Goal: Task Accomplishment & Management: Manage account settings

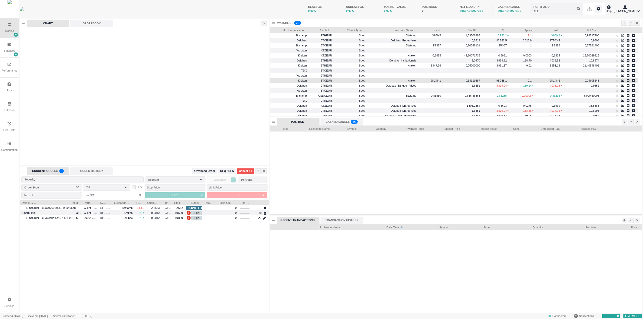
scroll to position [88, 372]
click at [401, 31] on span "Account Name" at bounding box center [391, 29] width 46 height 5
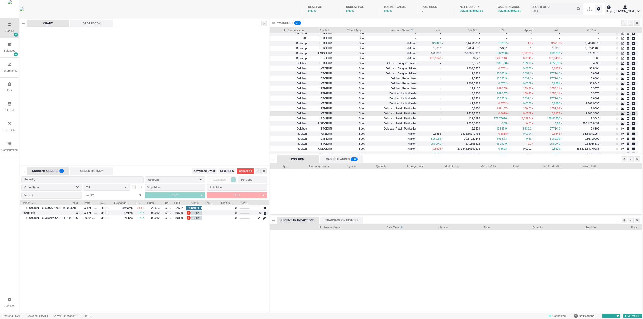
scroll to position [25, 0]
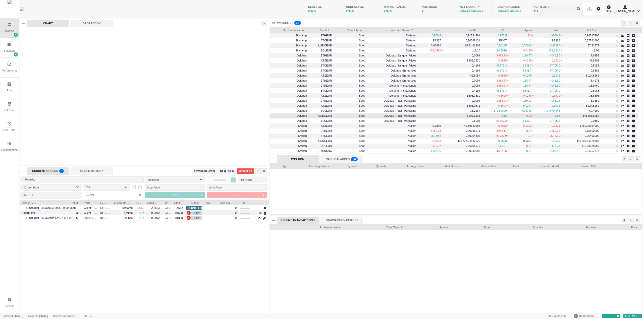
click at [332, 114] on div "USDCEUR" at bounding box center [321, 116] width 25 height 5
click at [420, 115] on div "-" at bounding box center [431, 116] width 23 height 6
click at [391, 114] on span "Delubac_Retail_Particulier" at bounding box center [392, 116] width 49 height 6
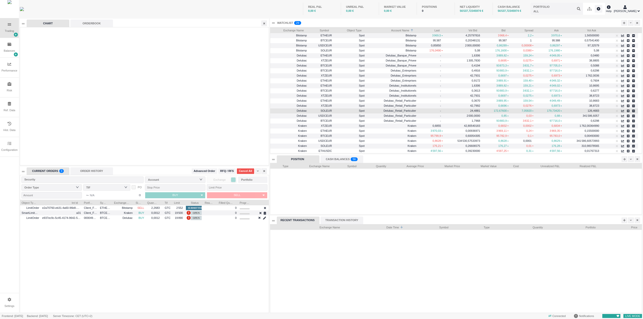
click at [394, 108] on span "Delubac_Retail_Particulier" at bounding box center [392, 111] width 48 height 6
click at [395, 115] on span "Delubac_Retail_Particulier" at bounding box center [400, 115] width 33 height 3
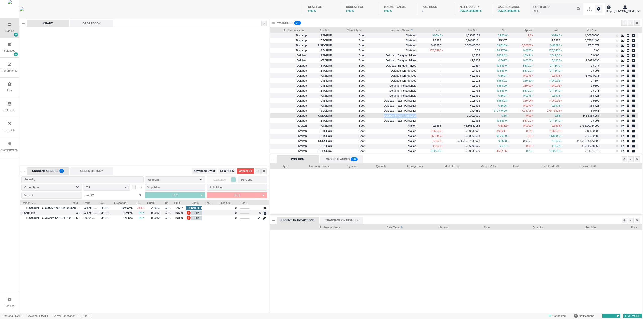
click at [395, 115] on span "Delubac_Retail_Particulier" at bounding box center [400, 115] width 33 height 3
click at [325, 116] on span "USDCEUR" at bounding box center [321, 116] width 22 height 6
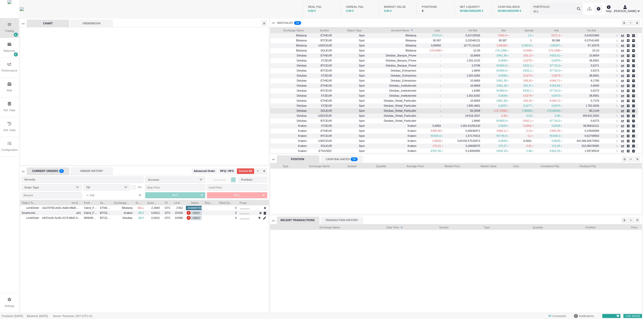
click at [390, 108] on span "Delubac_Retail_Particulier" at bounding box center [392, 111] width 49 height 6
click at [390, 108] on span "Delubac_Retail_Particulier" at bounding box center [392, 111] width 48 height 6
click at [279, 23] on div "WATCHLIST" at bounding box center [285, 23] width 16 height 4
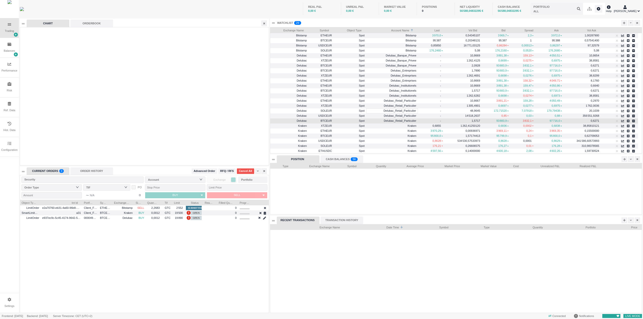
click at [394, 119] on span "Delubac_Retail_Particulier" at bounding box center [392, 121] width 49 height 6
click at [393, 116] on span "Delubac_Retail_Particulier" at bounding box center [400, 115] width 33 height 3
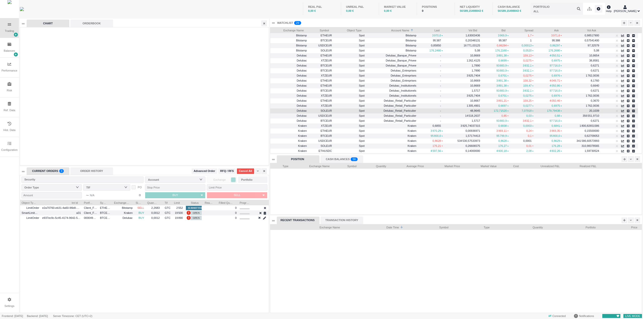
click at [393, 111] on span "Delubac_Retail_Particulier" at bounding box center [400, 110] width 33 height 3
click at [297, 111] on span "Delubac" at bounding box center [302, 110] width 10 height 3
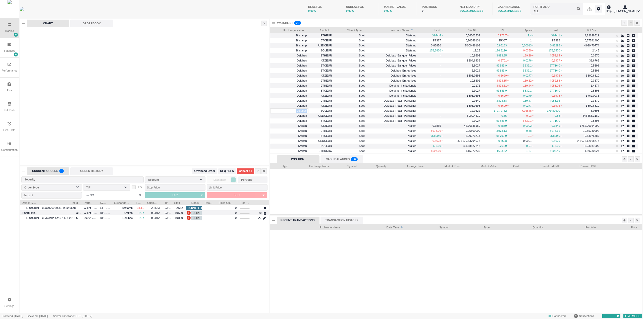
click at [630, 23] on icon at bounding box center [631, 23] width 2 height 3
click at [618, 39] on li "Table Settings" at bounding box center [619, 40] width 28 height 8
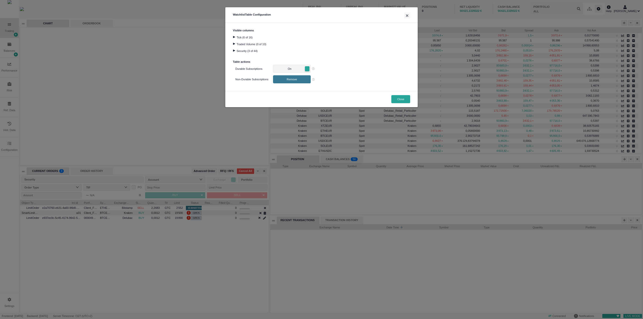
click at [234, 50] on div at bounding box center [234, 51] width 7 height 2
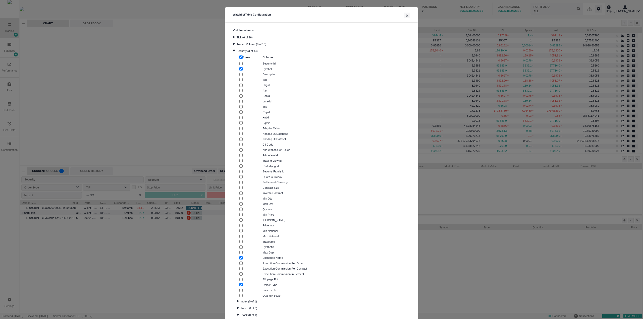
click at [239, 240] on div at bounding box center [247, 242] width 17 height 4
click at [240, 241] on input "checkbox" at bounding box center [240, 241] width 3 height 3
checkbox input "true"
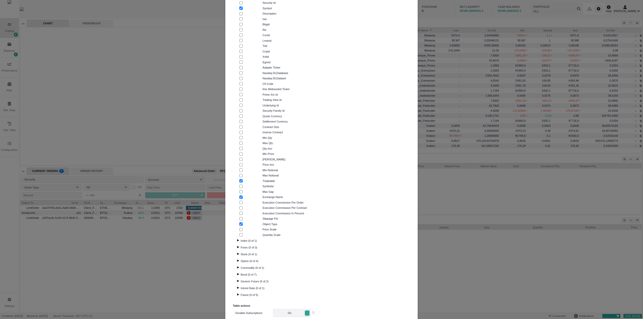
scroll to position [100, 0]
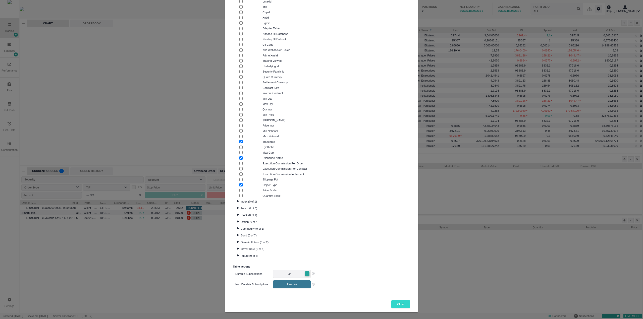
click at [397, 301] on button "Close" at bounding box center [401, 305] width 19 height 8
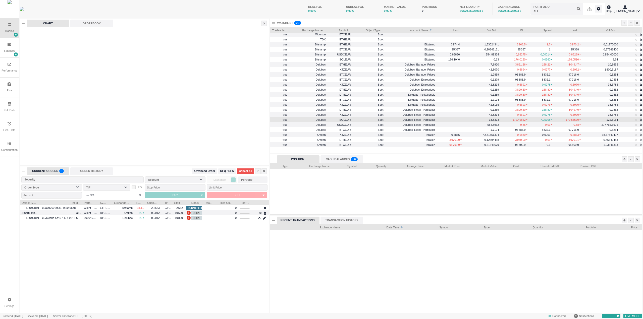
scroll to position [29, 0]
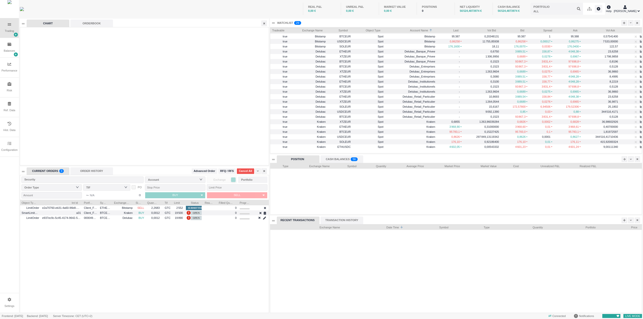
click at [275, 6] on div "REAL P&L 0,00 € UNREAL P&L 0,00 € MARKET VALUE 0,00 € POSITIONS 0 NET LIQUIDITY…" at bounding box center [333, 9] width 543 height 18
click at [7, 112] on div "Ref. Data" at bounding box center [10, 110] width 12 height 4
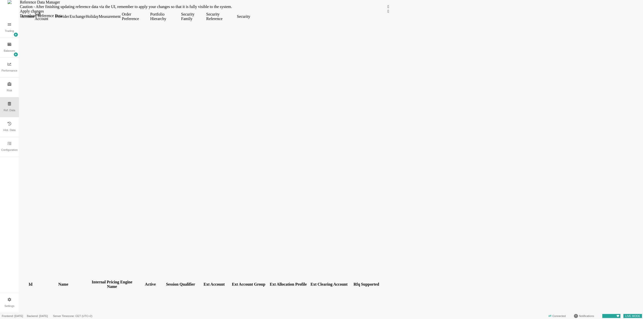
scroll to position [101, 0]
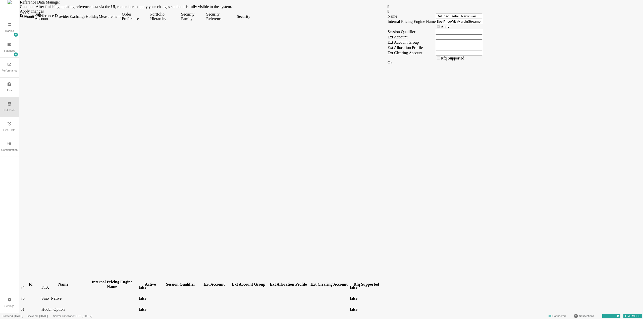
click at [205, 21] on div "Security Family" at bounding box center [193, 16] width 24 height 9
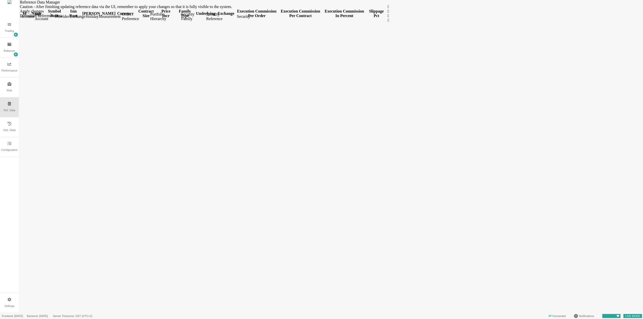
click at [250, 19] on div "Security" at bounding box center [243, 16] width 13 height 5
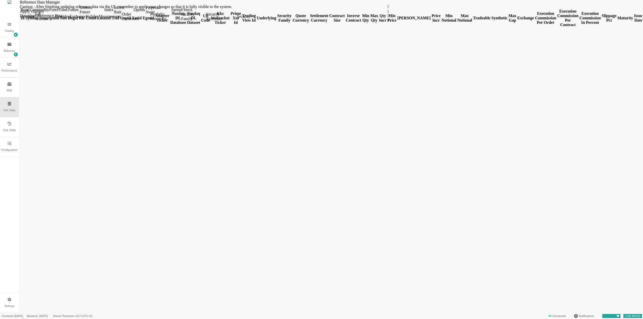
click at [236, 21] on div "Security Reference" at bounding box center [221, 16] width 30 height 9
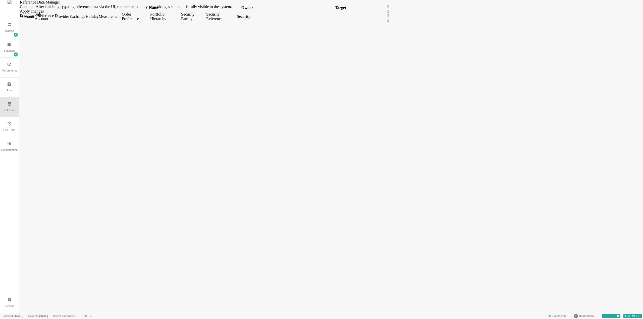
click at [250, 19] on div "Security" at bounding box center [243, 16] width 13 height 5
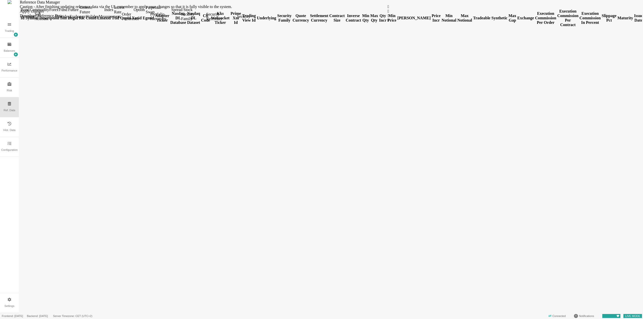
click at [54, 21] on div "Sub Account" at bounding box center [45, 16] width 20 height 9
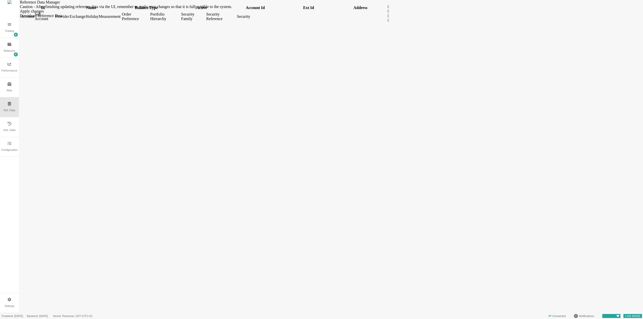
click at [34, 19] on div "Account" at bounding box center [27, 16] width 13 height 5
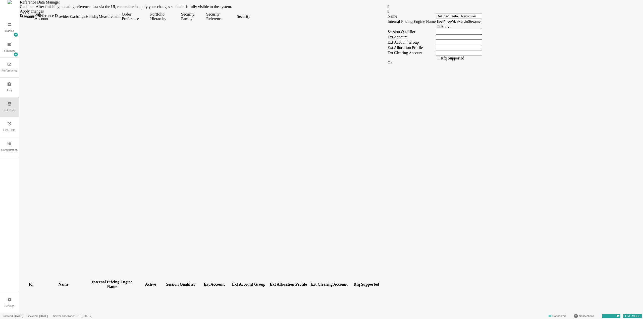
scroll to position [117, 0]
click at [5, 27] on div "Trading" at bounding box center [9, 28] width 19 height 20
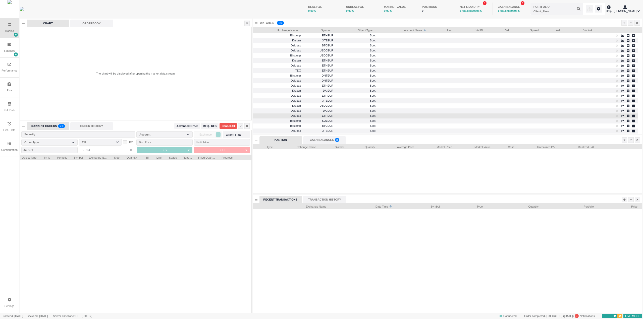
scroll to position [158, 232]
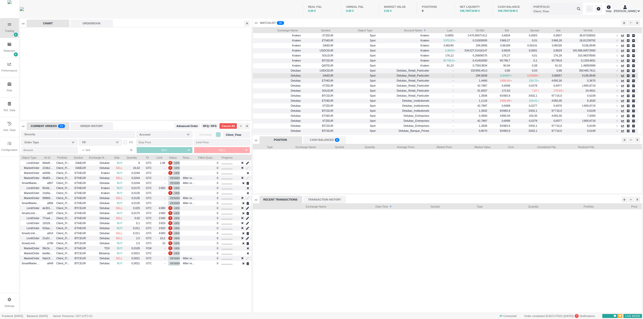
click at [415, 77] on span "Delubac_Retail_Particulier" at bounding box center [413, 75] width 33 height 3
click at [416, 80] on span "Delubac_Retail_Particulier" at bounding box center [413, 80] width 33 height 3
click at [632, 24] on div at bounding box center [631, 23] width 6 height 6
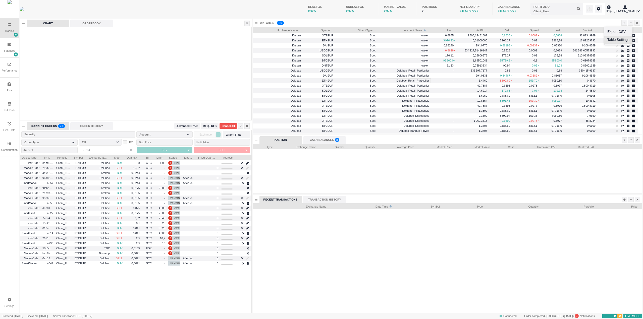
click at [618, 37] on li "Table Settings" at bounding box center [619, 40] width 28 height 8
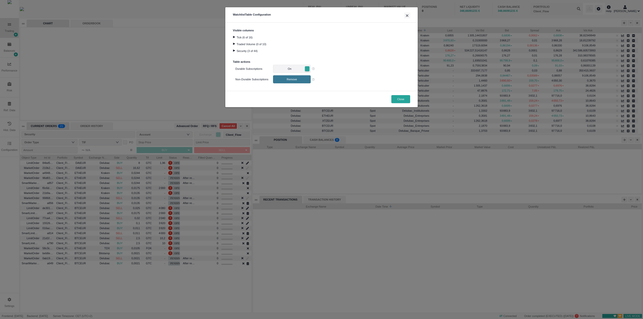
click at [236, 50] on div at bounding box center [234, 51] width 7 height 2
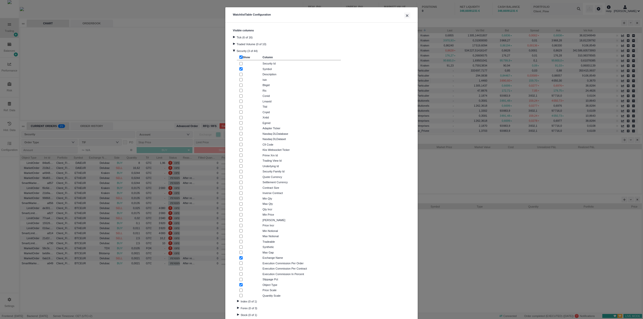
click at [233, 39] on div "Tick (6 of 16)" at bounding box center [321, 37] width 177 height 7
click at [406, 15] on button "×" at bounding box center [407, 16] width 6 height 6
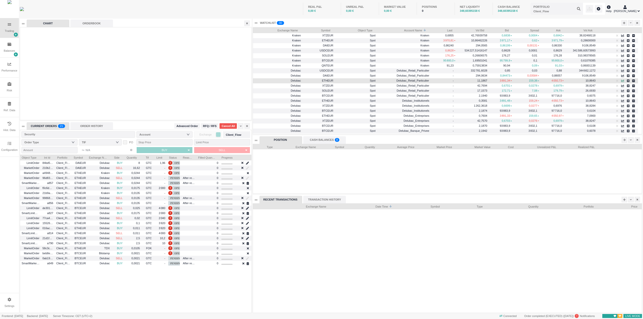
click at [623, 81] on icon "button" at bounding box center [622, 81] width 3 height 2
click at [628, 80] on icon "button" at bounding box center [628, 80] width 3 height 3
type input "ETHEUR @ Delubac (Spot)"
click at [629, 81] on icon "button" at bounding box center [628, 80] width 3 height 3
click at [629, 80] on icon "button" at bounding box center [628, 80] width 3 height 3
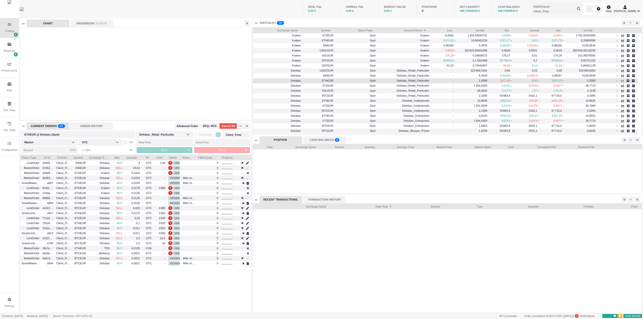
click at [623, 80] on icon "button" at bounding box center [622, 80] width 3 height 3
click at [628, 81] on icon "button" at bounding box center [628, 80] width 3 height 3
click at [623, 81] on icon "button" at bounding box center [622, 80] width 3 height 3
click at [622, 81] on icon "button" at bounding box center [622, 81] width 3 height 2
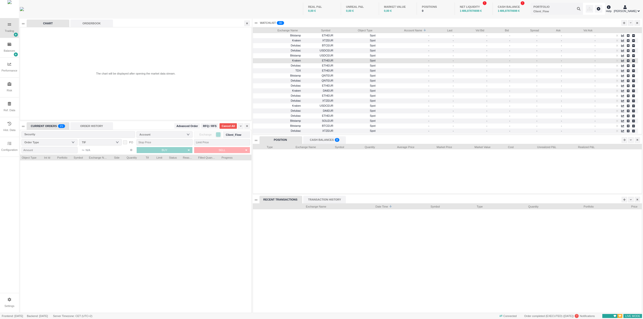
scroll to position [110, 389]
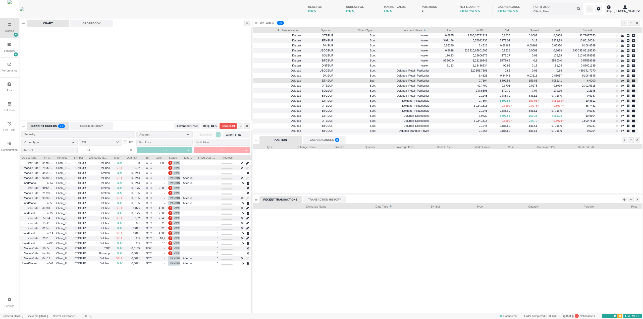
click at [368, 81] on span "Spot" at bounding box center [356, 81] width 39 height 6
click at [377, 85] on div "Delubac_Retail_Particulier" at bounding box center [404, 85] width 54 height 5
click at [446, 84] on div "-" at bounding box center [444, 86] width 23 height 6
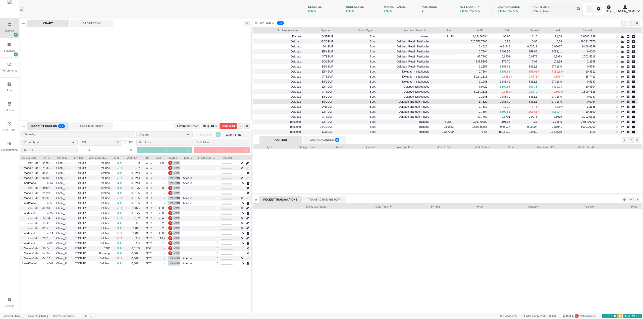
scroll to position [24, 0]
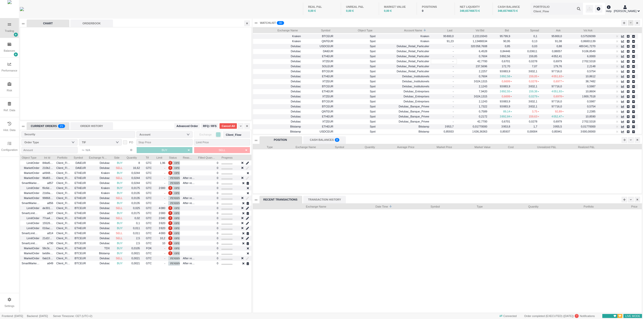
click at [632, 23] on div at bounding box center [631, 23] width 6 height 6
click at [613, 40] on li "Table Settings" at bounding box center [619, 40] width 28 height 8
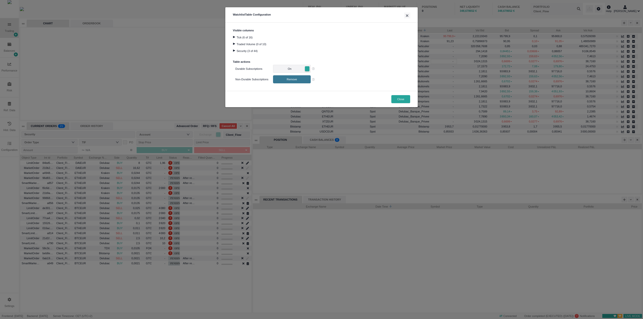
click at [234, 51] on div at bounding box center [234, 51] width 7 height 2
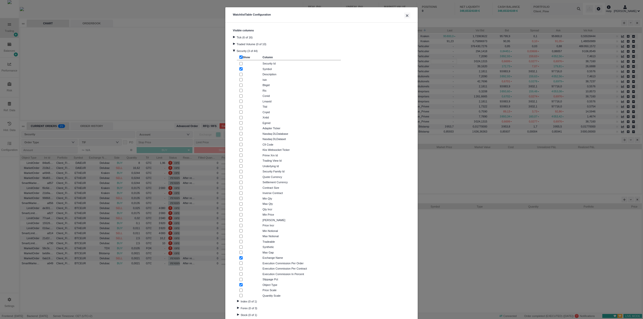
click at [232, 45] on div at bounding box center [234, 44] width 7 height 2
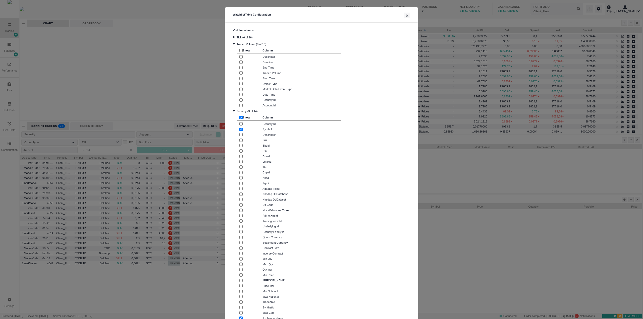
click at [232, 36] on div at bounding box center [234, 37] width 7 height 2
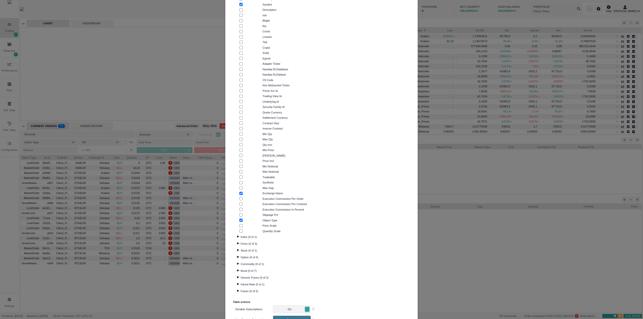
scroll to position [226, 0]
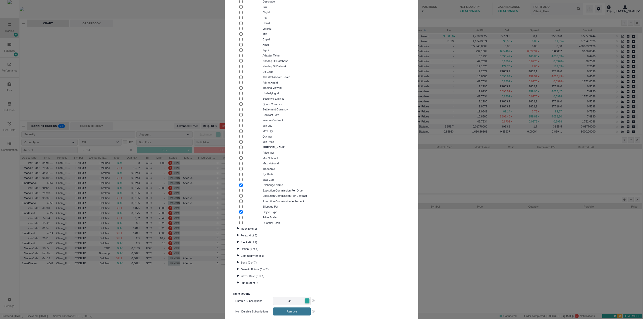
click at [241, 168] on input "checkbox" at bounding box center [240, 168] width 3 height 3
checkbox input "true"
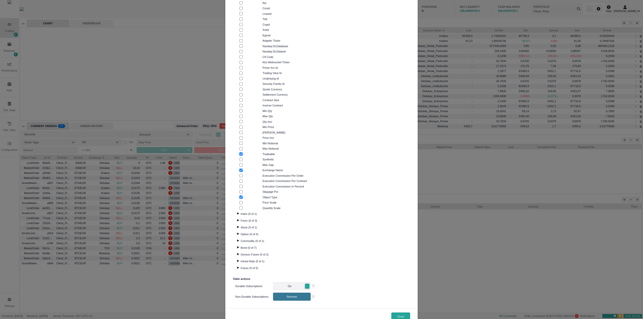
scroll to position [253, 0]
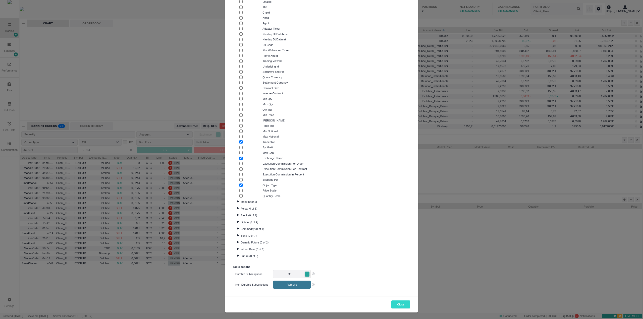
click at [400, 306] on button "Close" at bounding box center [401, 305] width 19 height 8
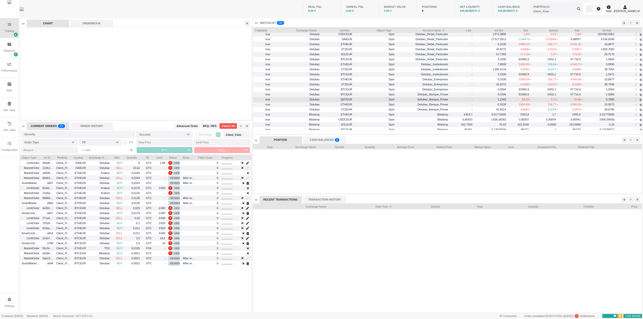
scroll to position [28, 0]
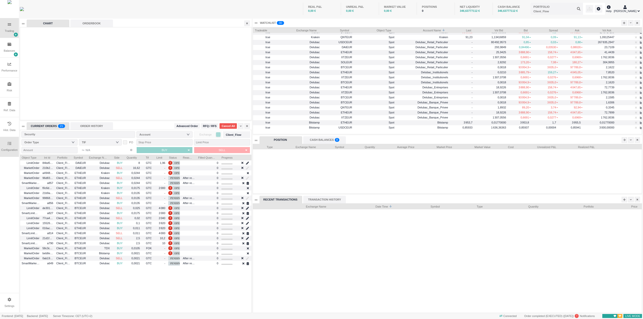
click at [12, 150] on div "Configuration" at bounding box center [9, 150] width 16 height 4
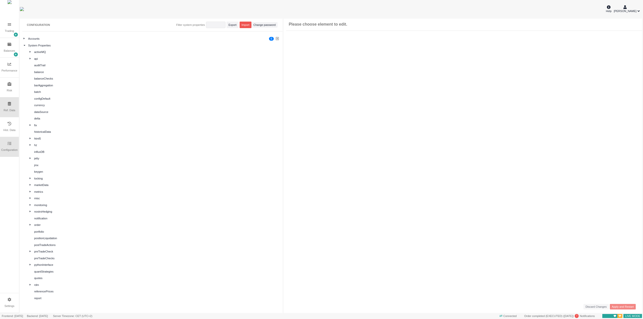
click at [12, 107] on div "Ref. Data" at bounding box center [9, 108] width 19 height 20
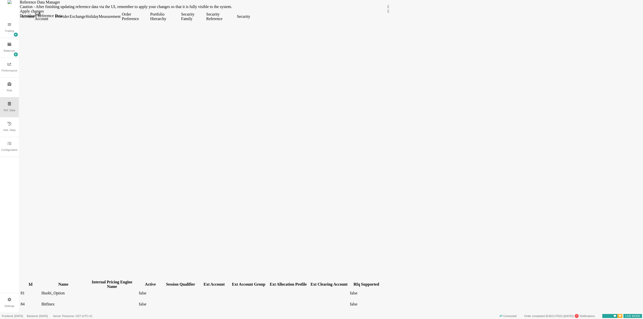
scroll to position [117, 0]
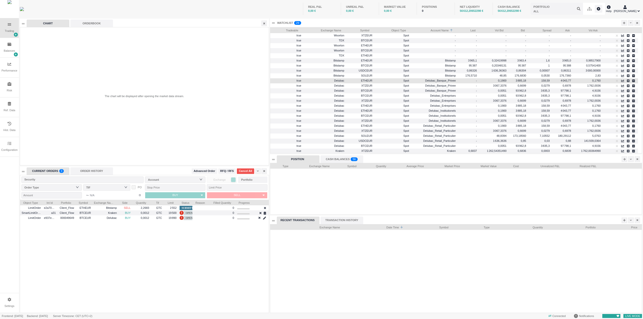
scroll to position [88, 372]
click at [630, 24] on div at bounding box center [631, 23] width 6 height 6
click at [623, 39] on li "Table Settings" at bounding box center [619, 40] width 28 height 8
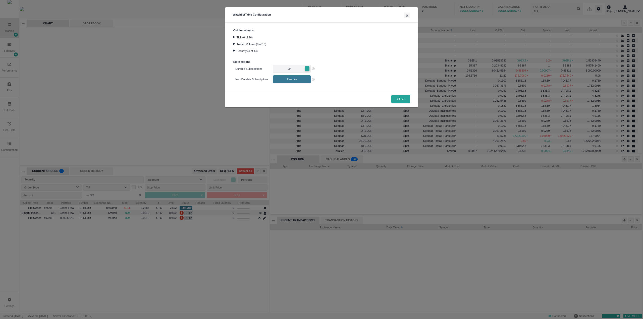
click at [235, 51] on div at bounding box center [234, 51] width 7 height 2
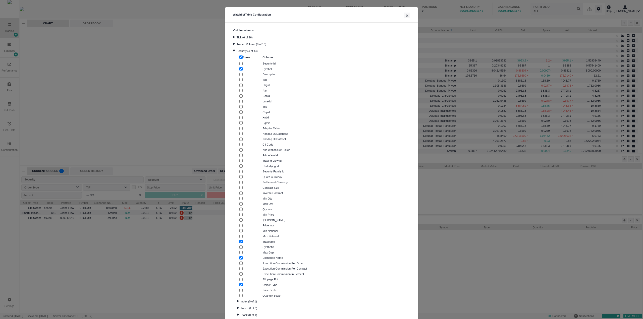
click at [239, 63] on input "checkbox" at bounding box center [240, 63] width 3 height 3
checkbox input "true"
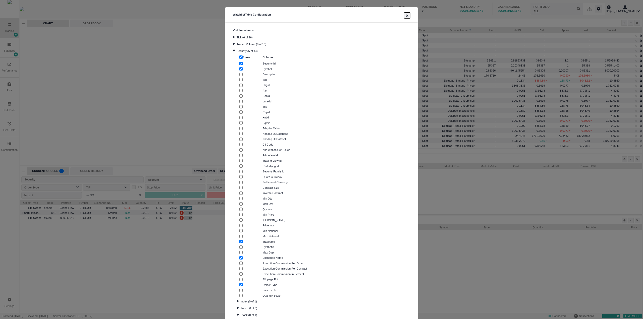
click at [405, 16] on button "×" at bounding box center [407, 16] width 6 height 6
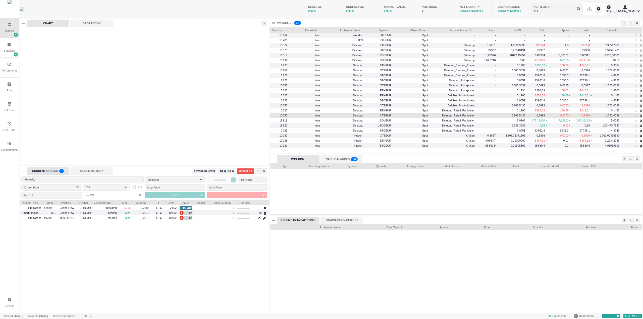
scroll to position [29, 0]
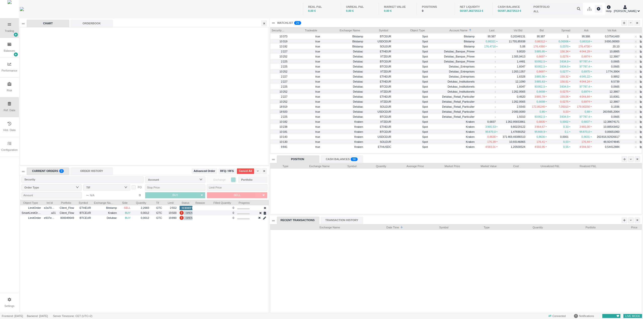
click at [11, 109] on div "Ref. Data" at bounding box center [10, 110] width 12 height 4
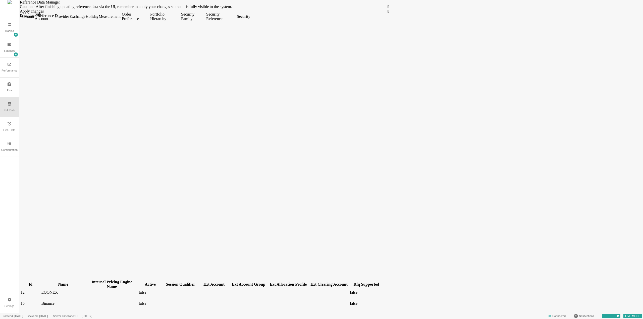
scroll to position [101, 0]
click at [12, 25] on div "Trading" at bounding box center [9, 28] width 19 height 20
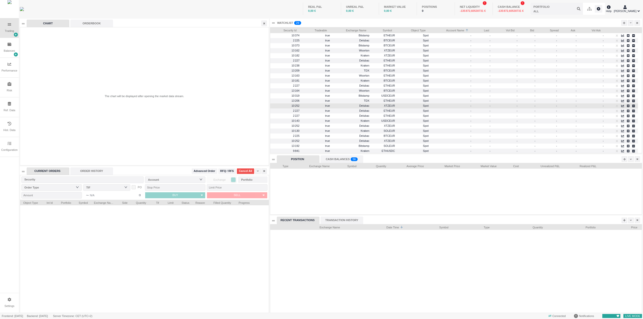
scroll to position [3, 3]
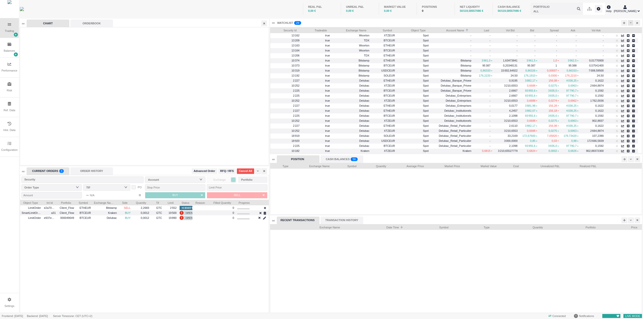
click at [631, 23] on icon at bounding box center [631, 23] width 2 height 3
click at [615, 41] on li "Table Settings" at bounding box center [619, 40] width 28 height 8
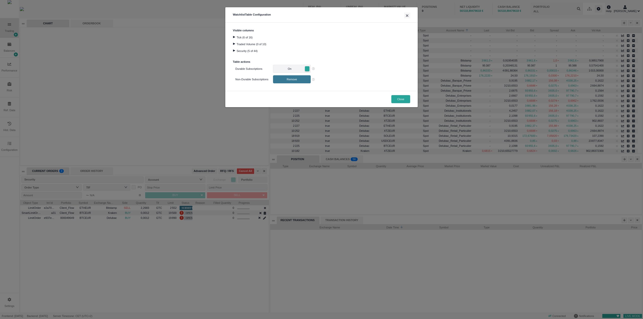
click at [234, 36] on div at bounding box center [234, 37] width 7 height 2
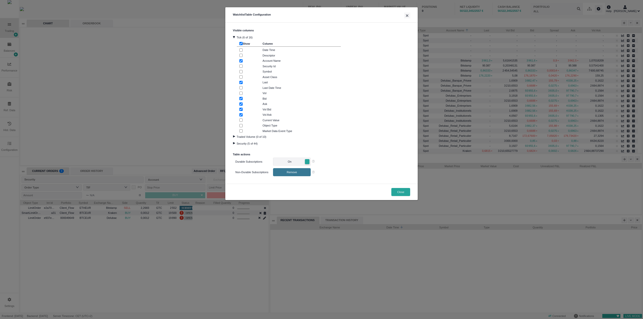
click at [233, 137] on div at bounding box center [234, 136] width 7 height 2
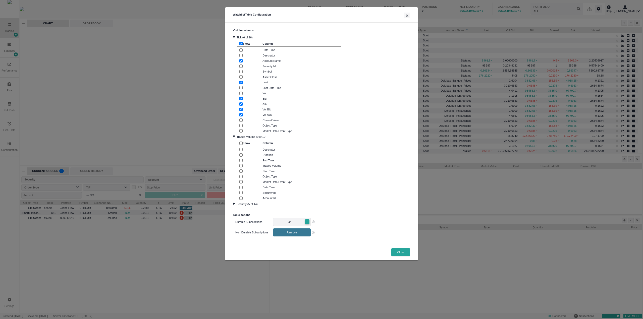
click at [241, 193] on input "checkbox" at bounding box center [240, 192] width 3 height 3
checkbox input "true"
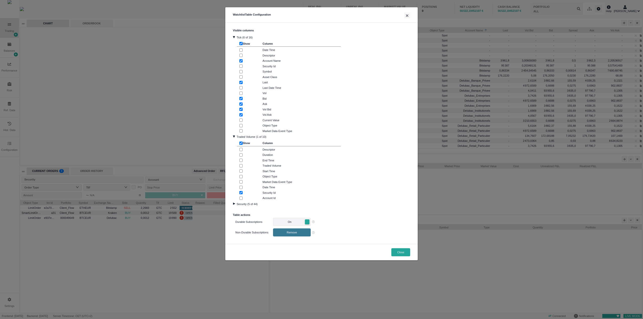
click at [242, 197] on input "checkbox" at bounding box center [240, 198] width 3 height 3
checkbox input "true"
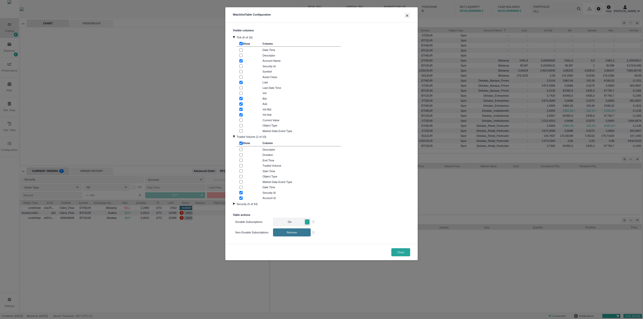
click at [235, 203] on div at bounding box center [234, 204] width 7 height 2
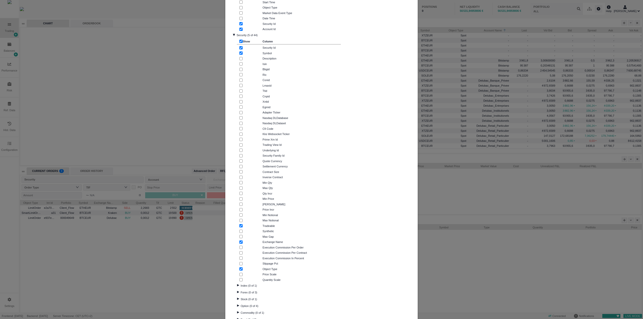
scroll to position [176, 0]
click at [239, 225] on input "checkbox" at bounding box center [240, 224] width 3 height 3
checkbox input "true"
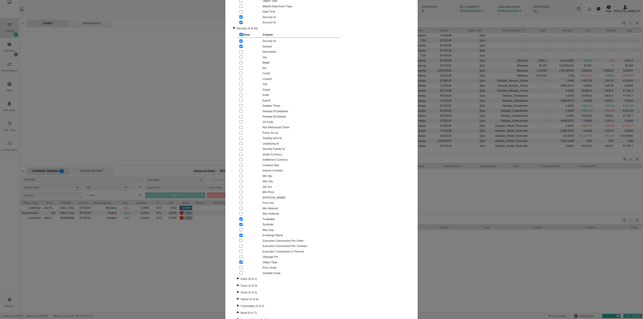
click at [521, 259] on div "Watchlist Table Configuration × Visible columns Tick (6 of 16) Show Column Date…" at bounding box center [321, 159] width 643 height 319
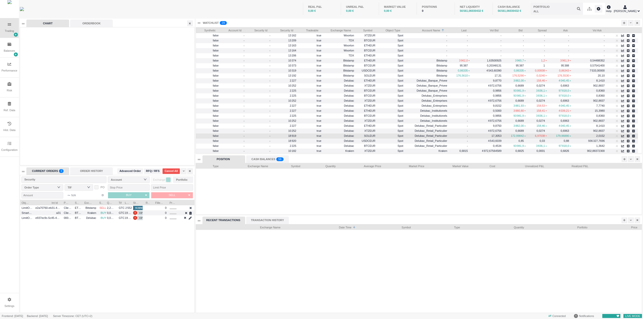
scroll to position [25, 0]
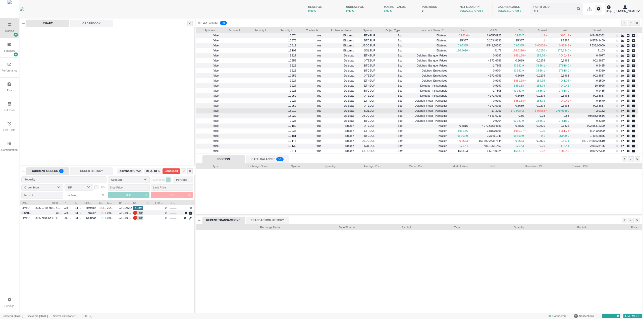
click at [373, 110] on span "SOLEUR" at bounding box center [366, 111] width 18 height 6
click at [624, 111] on icon "button" at bounding box center [622, 111] width 3 height 2
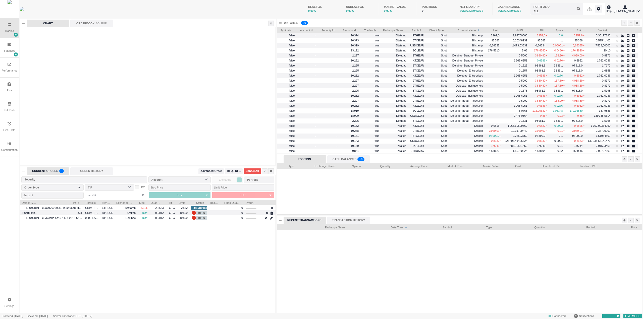
scroll to position [113, 256]
click at [232, 253] on div "LimitOrder e2a70760-eb31-4a60-96b8-4f6da227ce3a Client_Flow ETHEUR Bitstamp SEL…" at bounding box center [148, 260] width 256 height 108
click at [305, 185] on div at bounding box center [459, 192] width 365 height 46
click at [308, 190] on div at bounding box center [459, 192] width 365 height 46
click at [237, 10] on div "REAL P&L 0,00 € UNREAL P&L 0,00 € MARKET VALUE 0,00 € POSITIONS 0 NET LIQUIDITY…" at bounding box center [333, 9] width 543 height 18
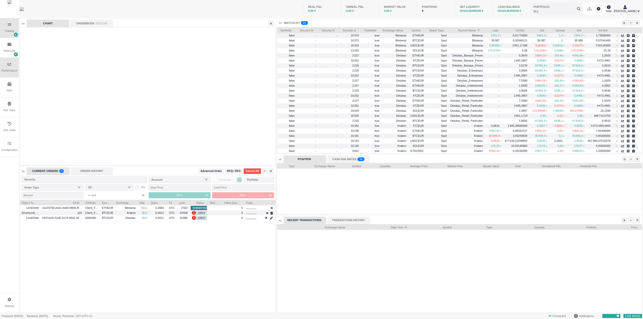
click at [9, 67] on div "Performance" at bounding box center [9, 68] width 19 height 20
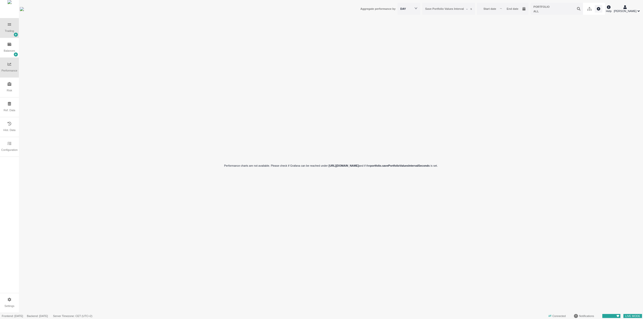
click at [10, 26] on icon at bounding box center [9, 25] width 3 height 4
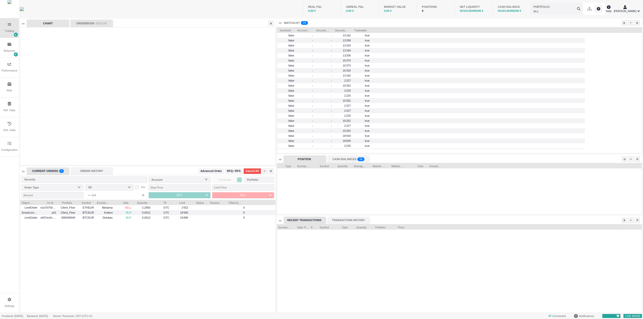
scroll to position [88, 365]
